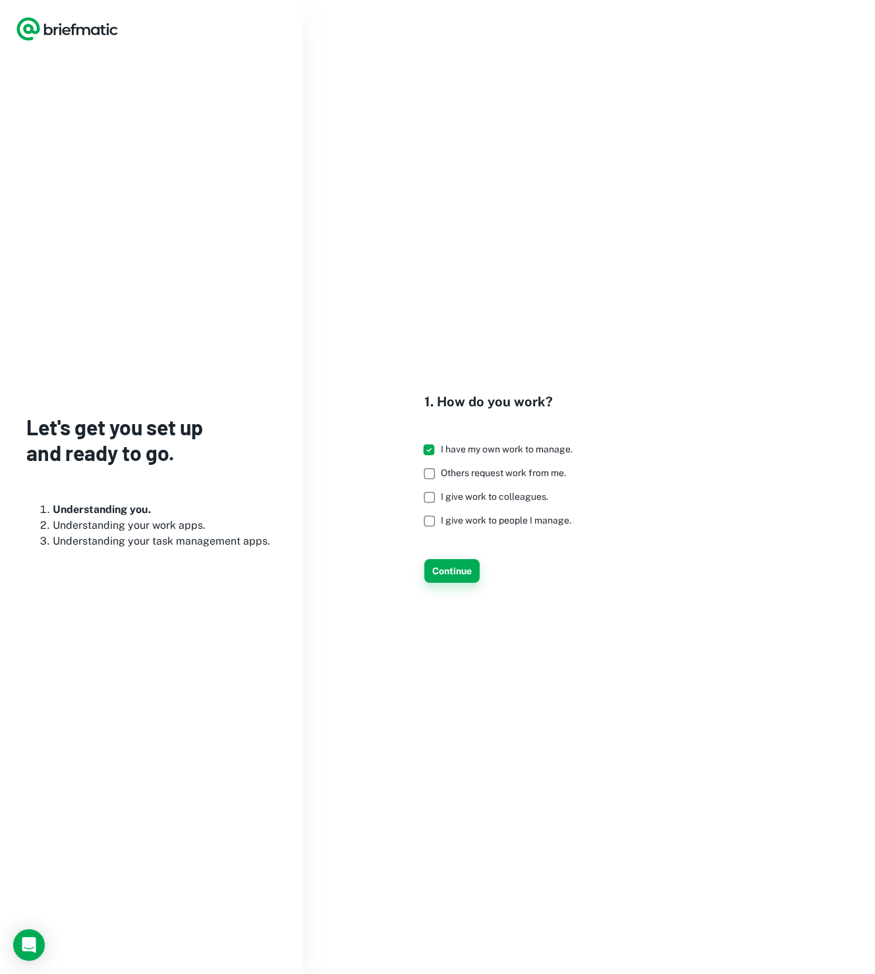
click at [462, 563] on button "Continue" at bounding box center [451, 571] width 55 height 24
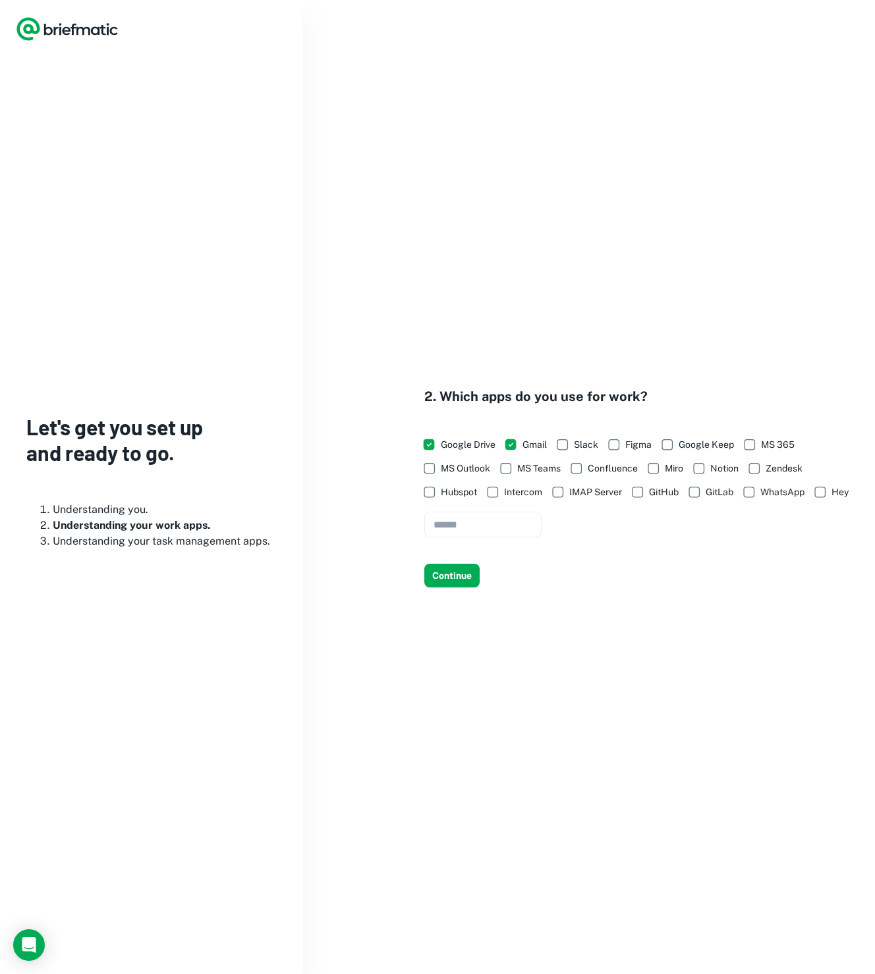
click at [574, 437] on span "Slack" at bounding box center [586, 444] width 24 height 14
click at [767, 485] on span "WhatsApp" at bounding box center [782, 492] width 44 height 14
click at [448, 583] on button "Continue" at bounding box center [451, 576] width 55 height 24
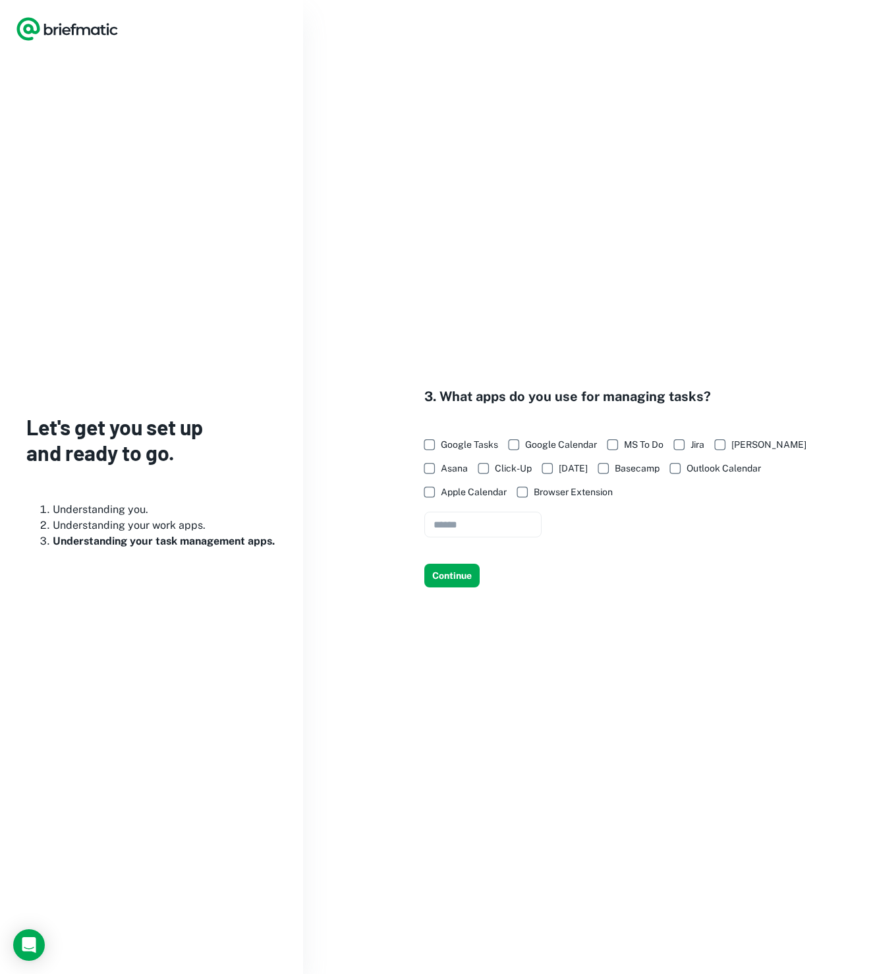
click at [495, 466] on span "Click-Up" at bounding box center [513, 468] width 37 height 14
click at [452, 446] on span "Google Tasks" at bounding box center [469, 444] width 57 height 14
click at [460, 574] on button "Continue" at bounding box center [451, 576] width 55 height 24
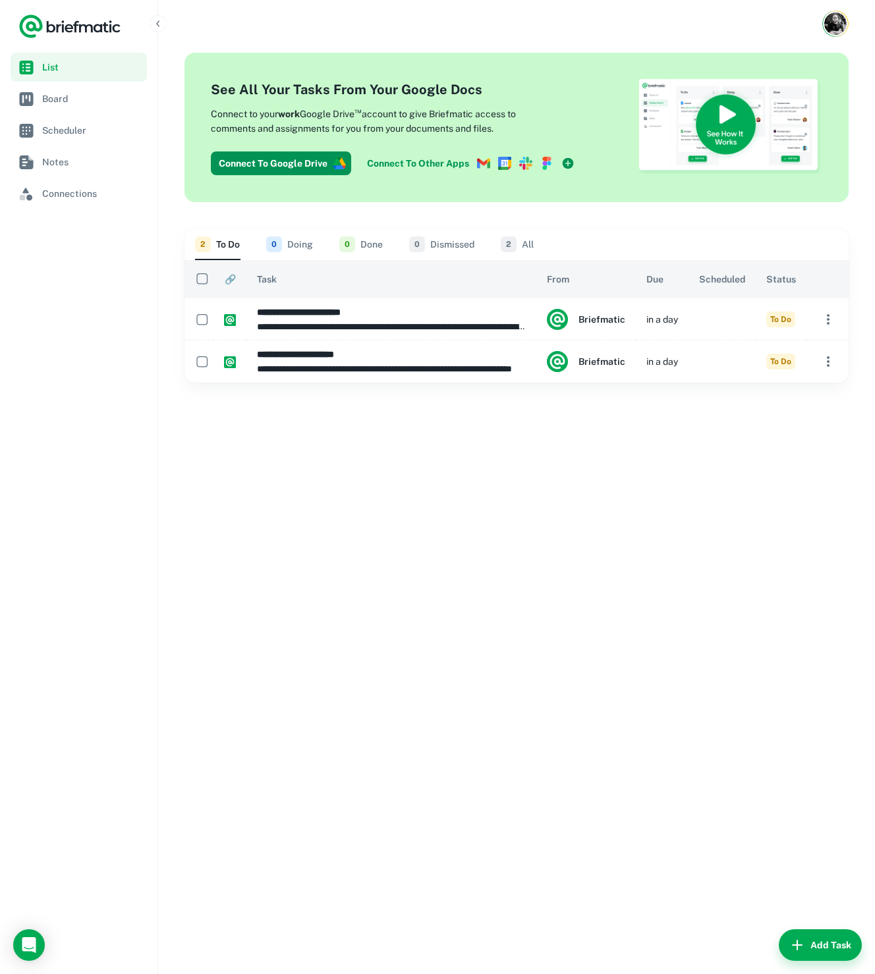
click at [524, 161] on icon at bounding box center [525, 163] width 13 height 13
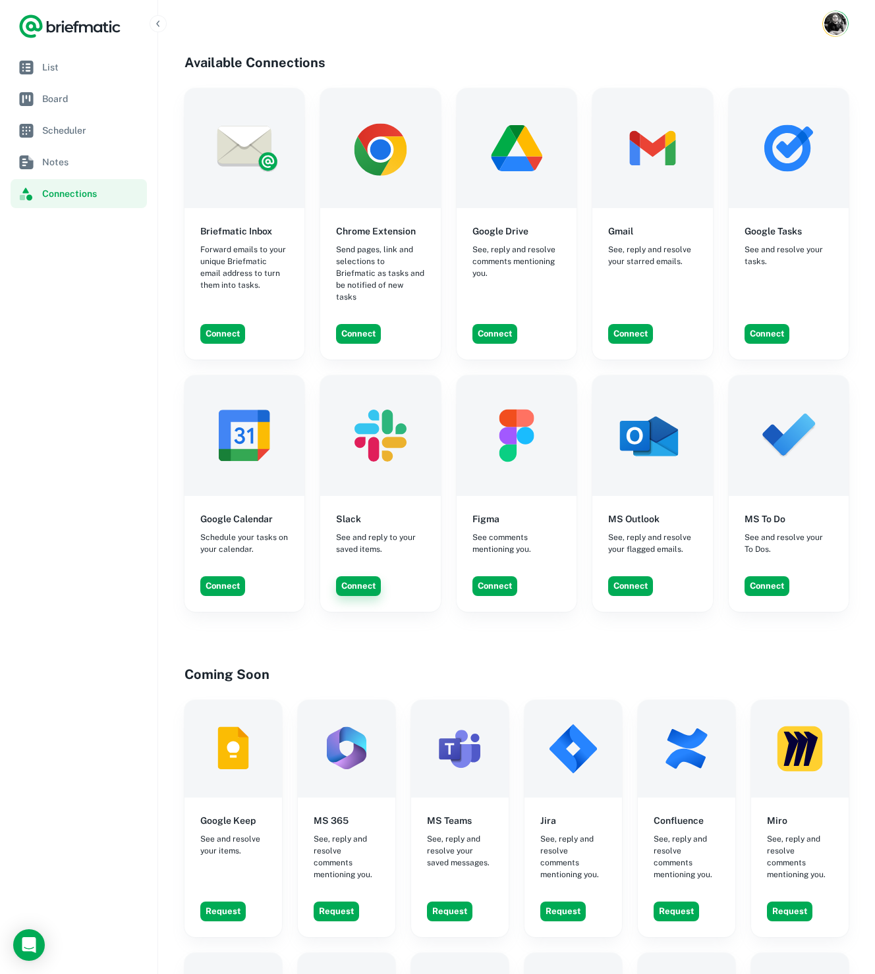
click at [346, 576] on button "Connect" at bounding box center [358, 586] width 45 height 20
click at [59, 67] on span "List" at bounding box center [91, 67] width 99 height 14
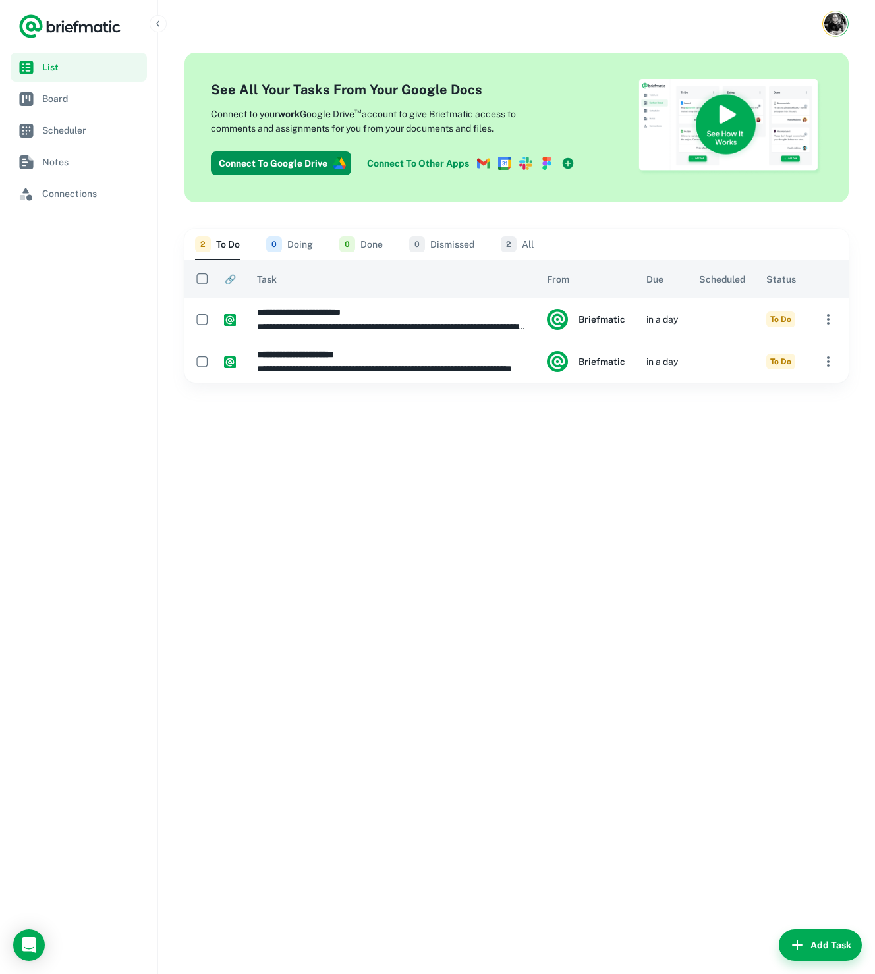
click at [300, 244] on button "0 Doing" at bounding box center [289, 245] width 47 height 32
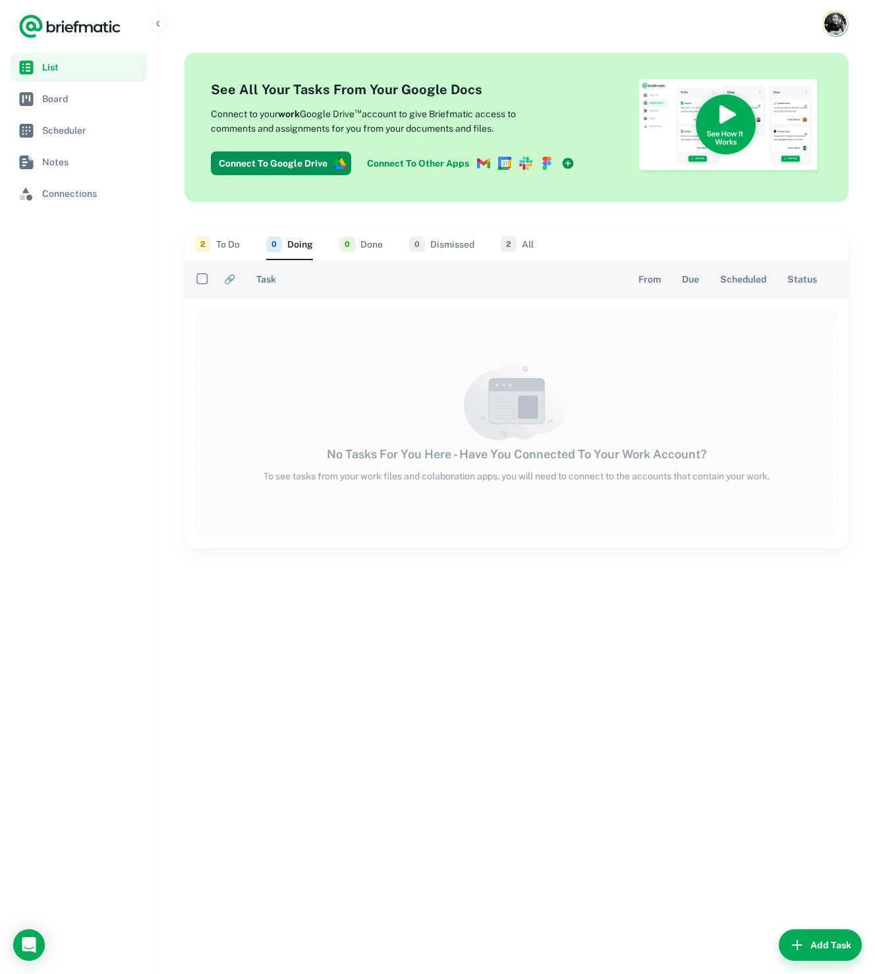
click at [219, 244] on button "2 To Do" at bounding box center [217, 245] width 45 height 32
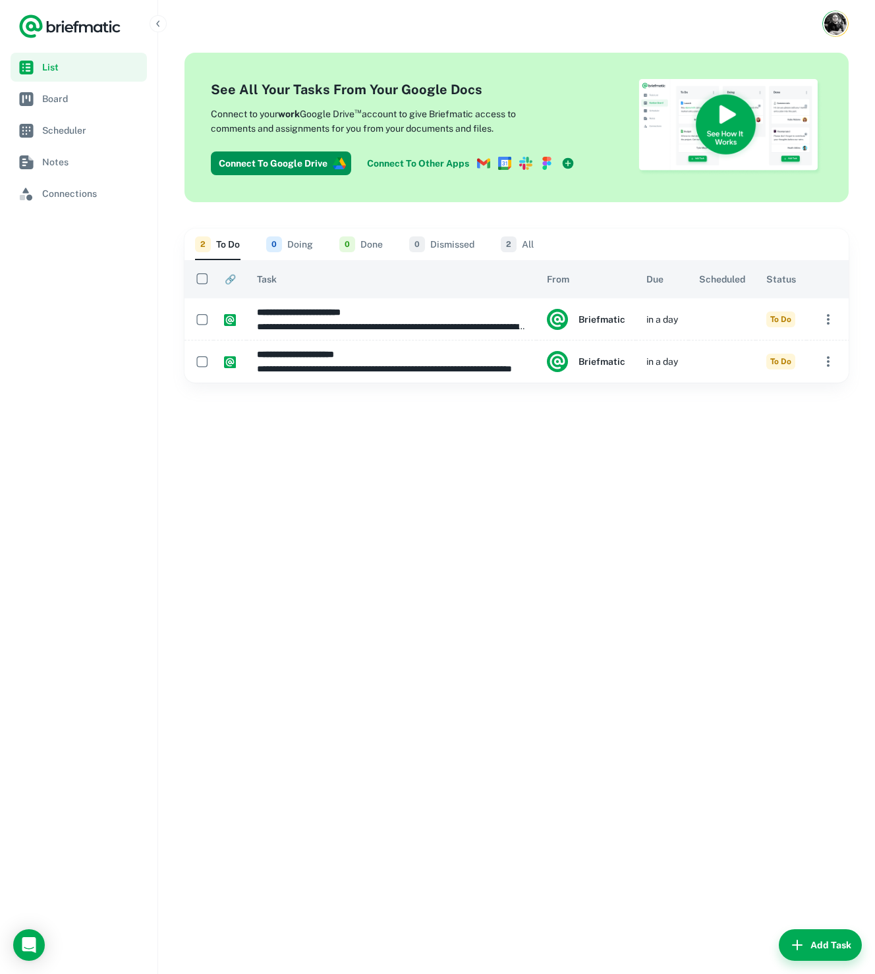
click at [449, 516] on div "**********" at bounding box center [516, 510] width 716 height 927
click at [53, 124] on span "Scheduler" at bounding box center [91, 130] width 99 height 14
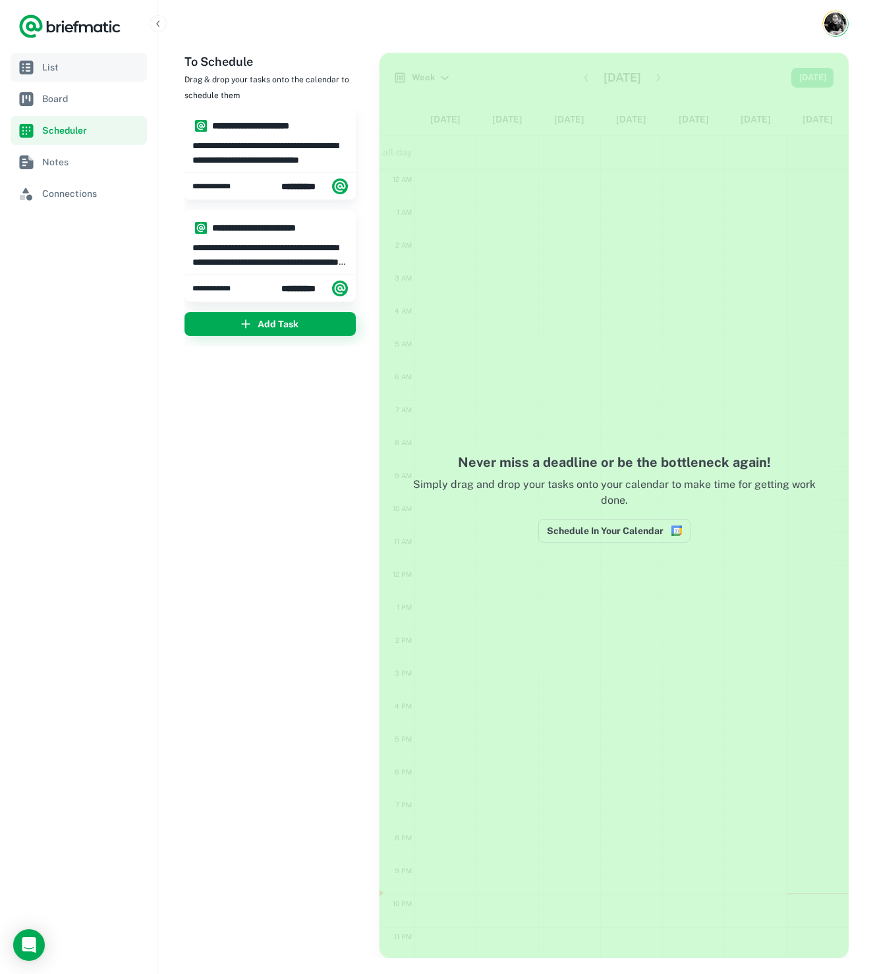
scroll to position [2, 0]
click at [63, 68] on span "List" at bounding box center [91, 67] width 99 height 14
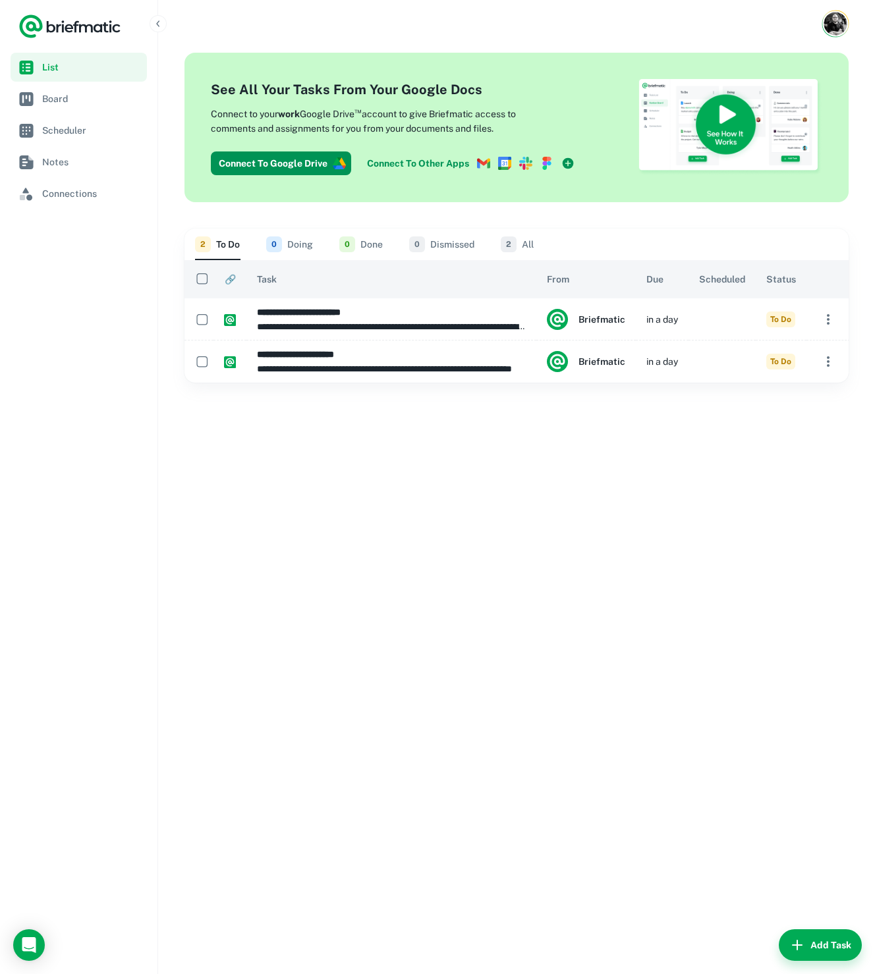
click at [829, 21] on img "Account button" at bounding box center [834, 23] width 23 height 23
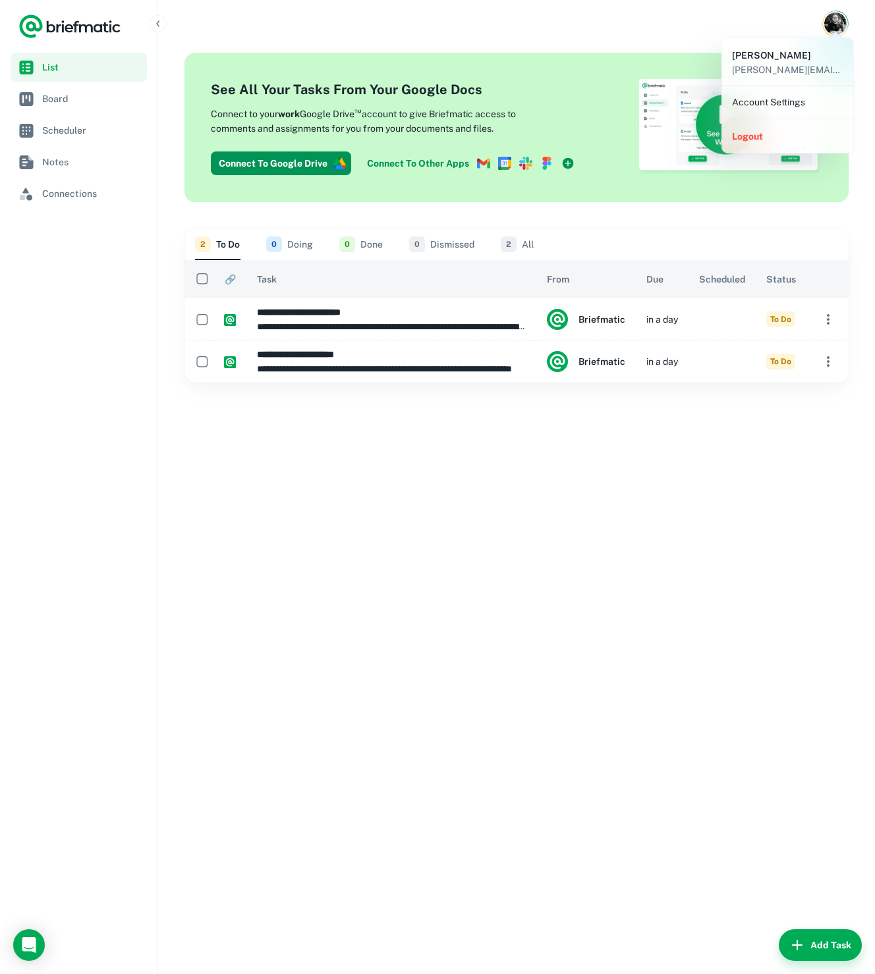
click at [53, 197] on div at bounding box center [437, 487] width 875 height 974
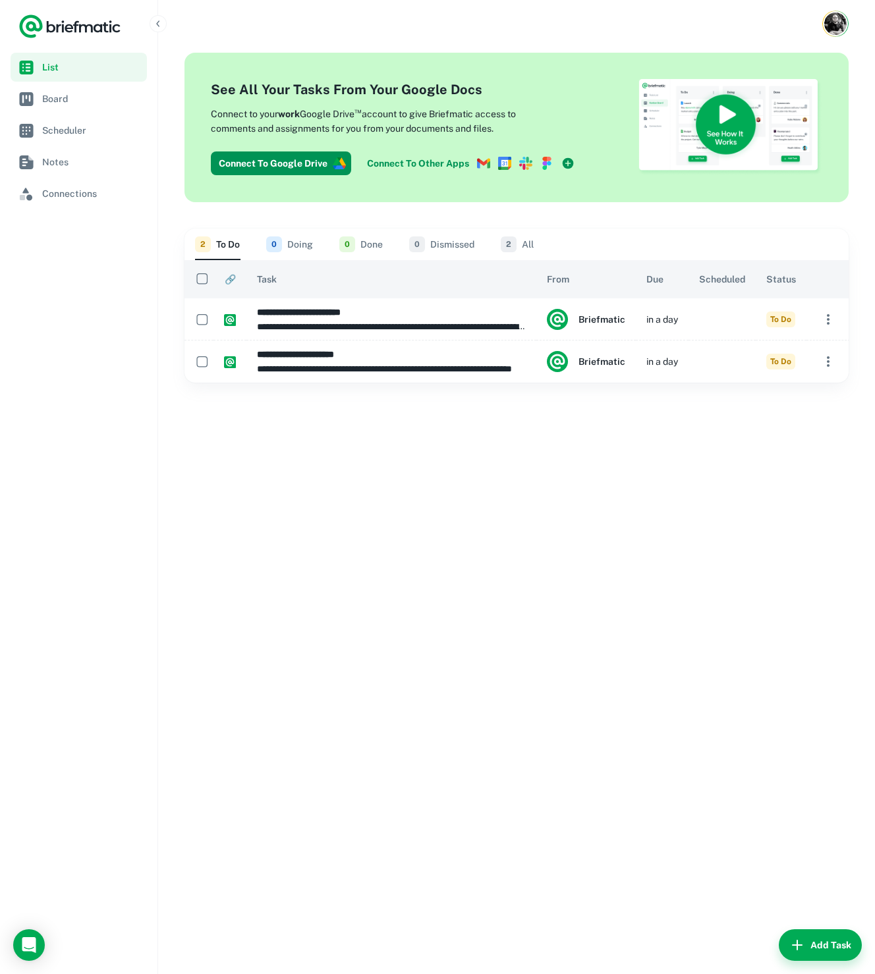
click at [53, 197] on span "Connections" at bounding box center [91, 193] width 99 height 14
